Goal: Task Accomplishment & Management: Complete application form

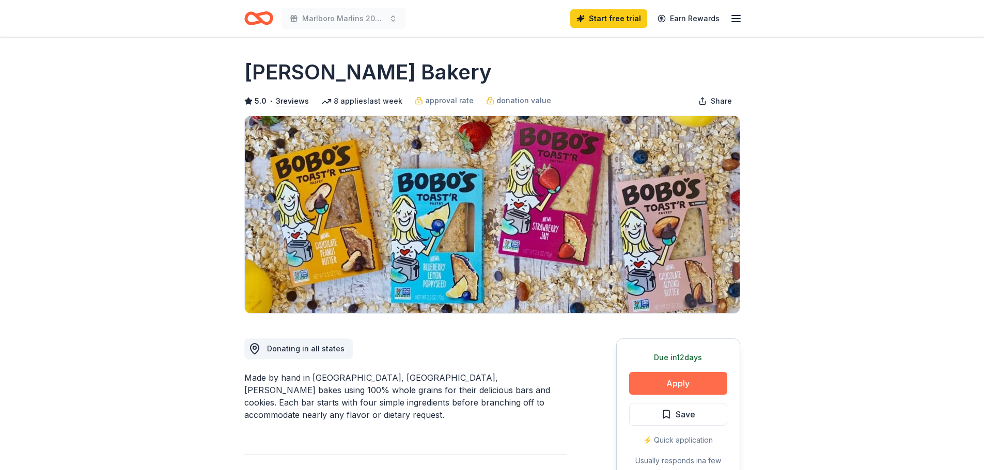
click at [660, 384] on button "Apply" at bounding box center [678, 383] width 98 height 23
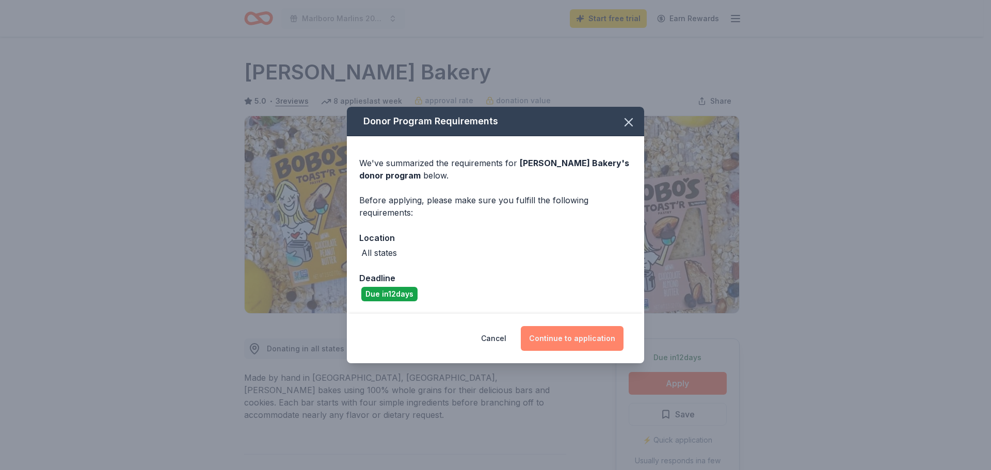
click at [547, 336] on button "Continue to application" at bounding box center [572, 338] width 103 height 25
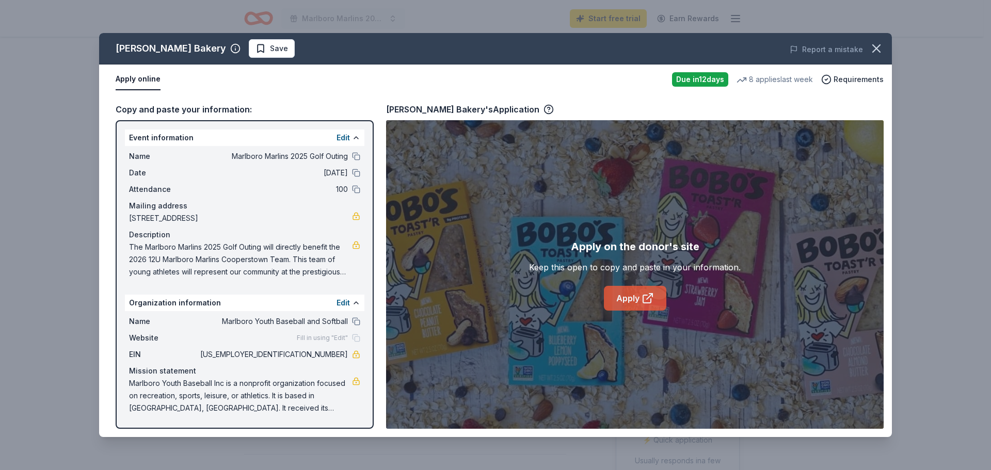
click at [631, 297] on link "Apply" at bounding box center [635, 298] width 62 height 25
click at [875, 48] on icon "button" at bounding box center [876, 48] width 7 height 7
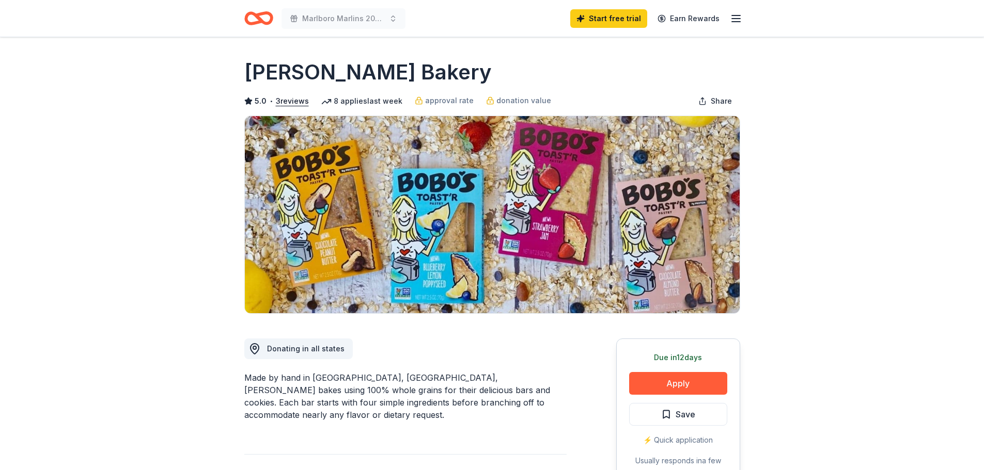
click at [261, 16] on icon "Home" at bounding box center [258, 18] width 29 height 24
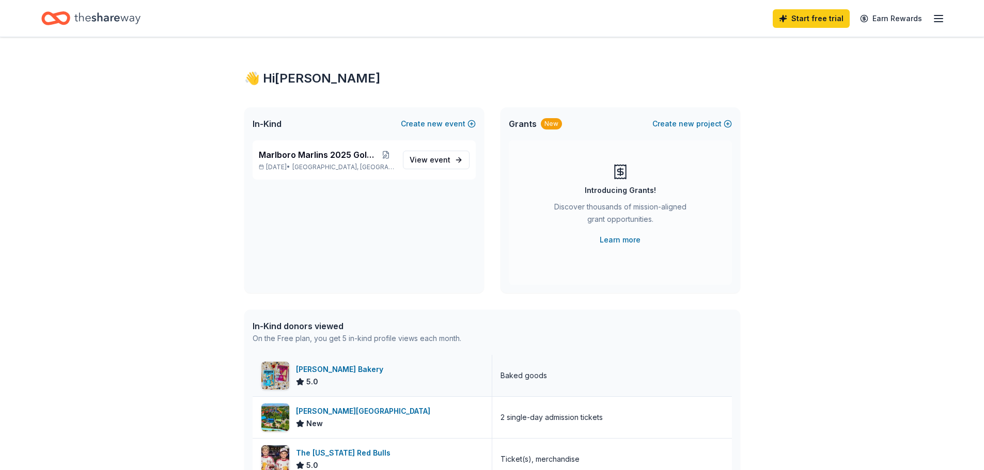
click at [328, 368] on div "[PERSON_NAME] Bakery" at bounding box center [341, 370] width 91 height 12
drag, startPoint x: 933, startPoint y: 16, endPoint x: 733, endPoint y: 58, distance: 204.3
click at [733, 58] on div "👋 Hi [PERSON_NAME] In-Kind Create new event Marlboro Marlins 2025 Golf Outing […" at bounding box center [492, 397] width 529 height 721
click at [944, 18] on icon "button" at bounding box center [938, 18] width 12 height 12
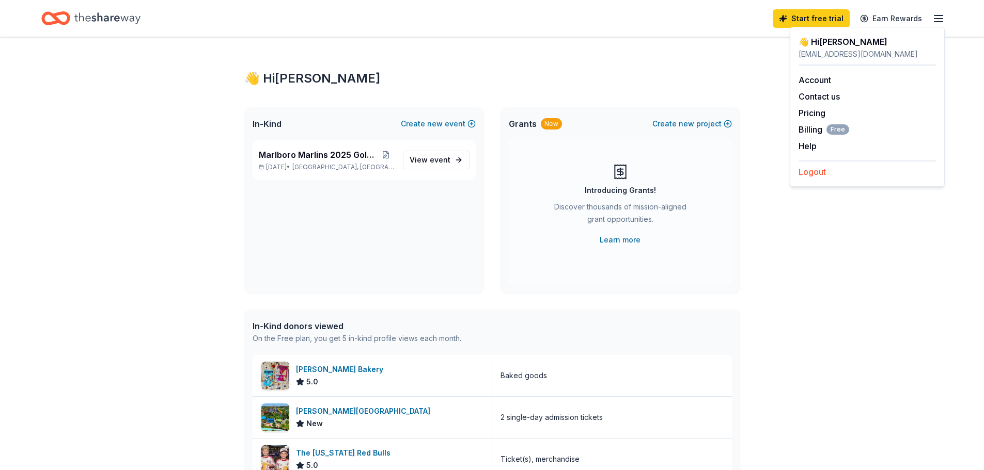
click at [817, 171] on button "Logout" at bounding box center [811, 172] width 27 height 12
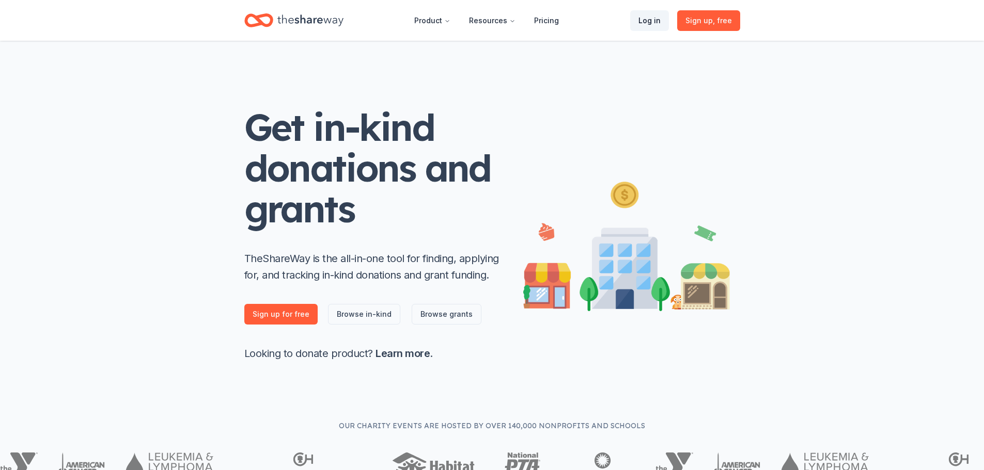
click at [647, 21] on link "Log in" at bounding box center [649, 20] width 39 height 21
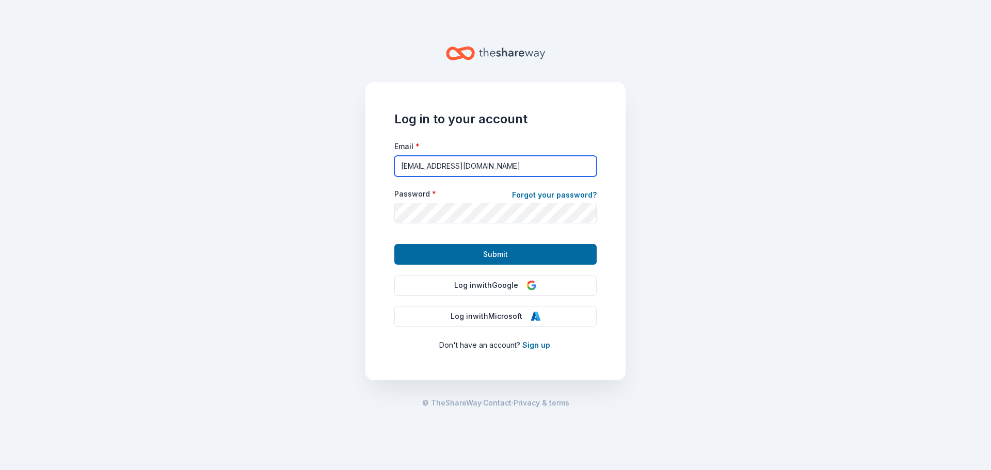
click at [490, 161] on input "[EMAIL_ADDRESS][DOMAIN_NAME]" at bounding box center [496, 166] width 202 height 21
type input "[EMAIL_ADDRESS][DOMAIN_NAME]"
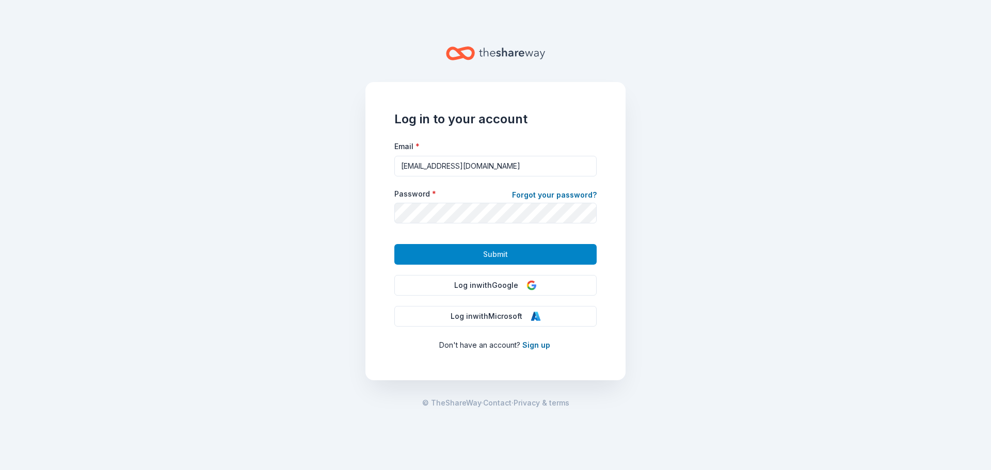
click at [481, 251] on button "Submit" at bounding box center [496, 254] width 202 height 21
